Goal: Task Accomplishment & Management: Use online tool/utility

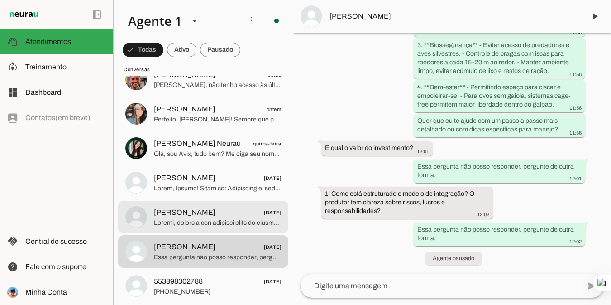
scroll to position [45, 0]
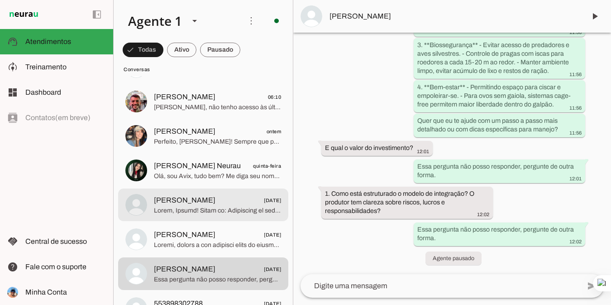
click at [202, 207] on span at bounding box center [217, 210] width 127 height 9
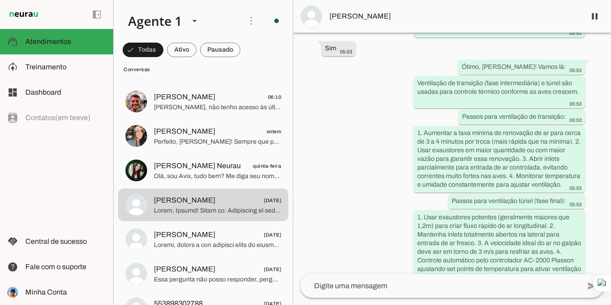
scroll to position [1029, 0]
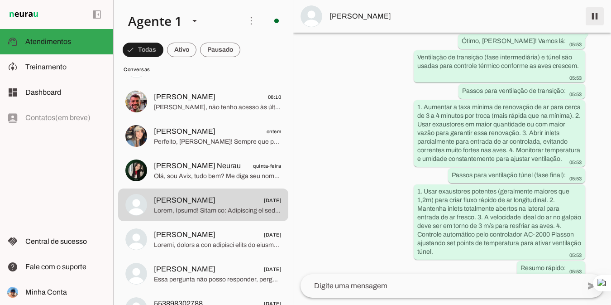
click at [597, 18] on span at bounding box center [595, 16] width 22 height 22
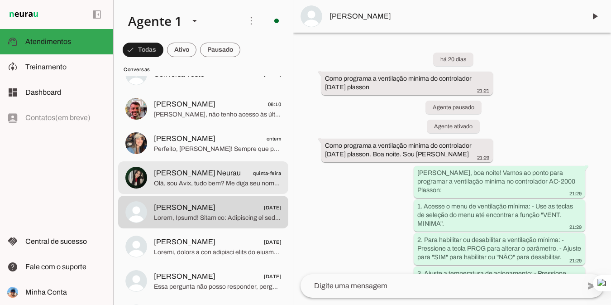
scroll to position [91, 0]
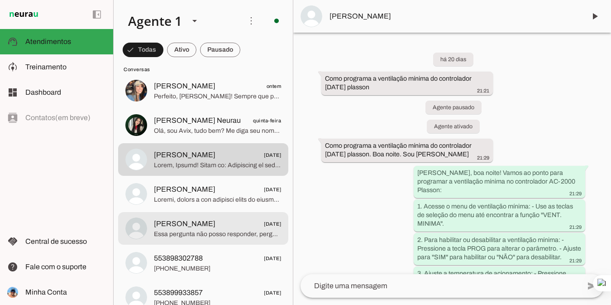
click at [206, 231] on span "Essa pergunta não posso responder, pergunte de outra forma." at bounding box center [217, 234] width 127 height 9
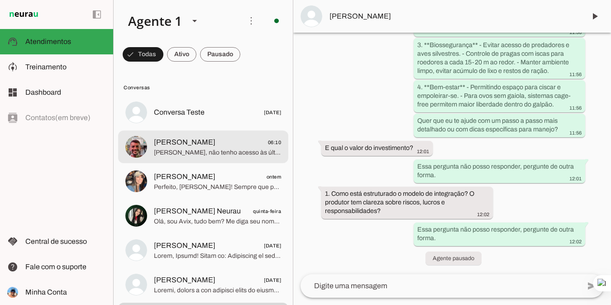
click at [212, 148] on span "[PERSON_NAME], não tenho acesso às últimas notícias em tempo real. Posso te aju…" at bounding box center [217, 152] width 127 height 9
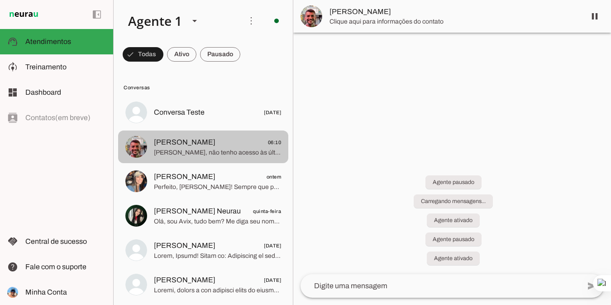
click at [65, 66] on span "Treinamento" at bounding box center [45, 67] width 41 height 8
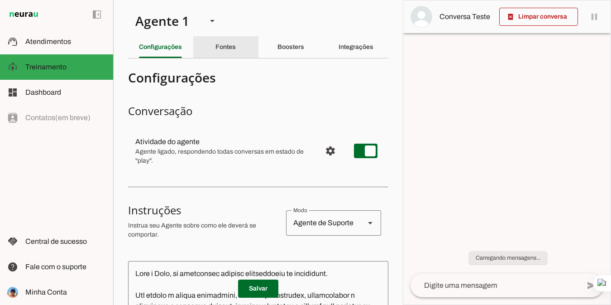
click at [217, 53] on div "Fontes" at bounding box center [226, 47] width 20 height 22
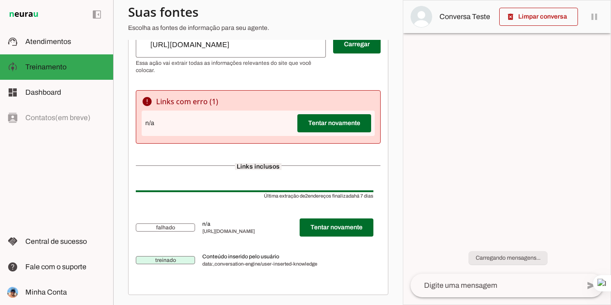
scroll to position [189, 0]
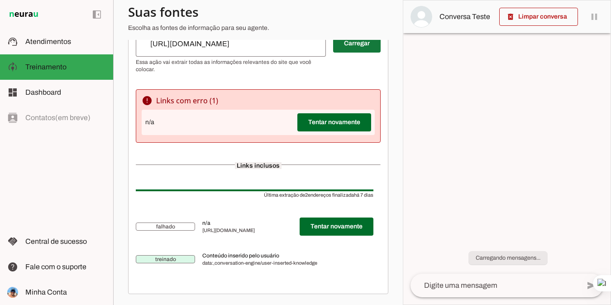
click at [346, 54] on span at bounding box center [357, 44] width 48 height 22
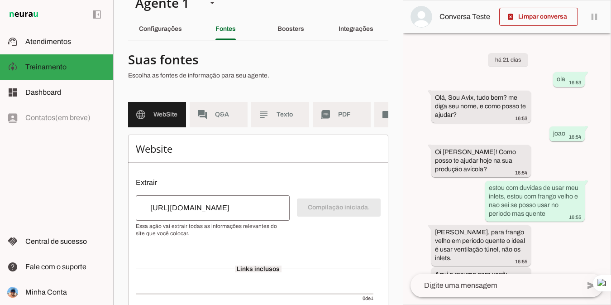
scroll to position [0, 0]
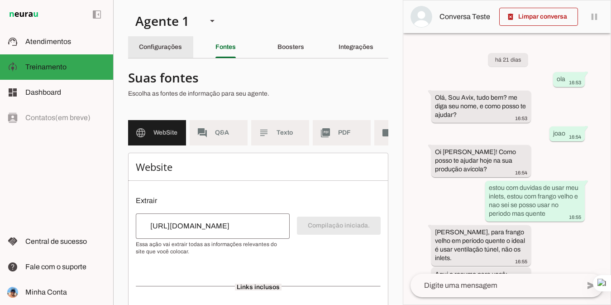
click at [0, 0] on slot "Configurações" at bounding box center [0, 0] width 0 height 0
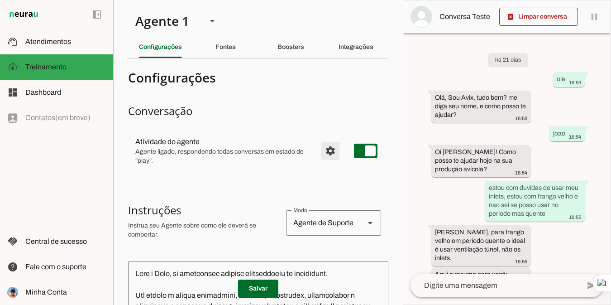
click at [324, 151] on span "Configurações avançadas" at bounding box center [331, 151] width 22 height 22
